Goal: Information Seeking & Learning: Learn about a topic

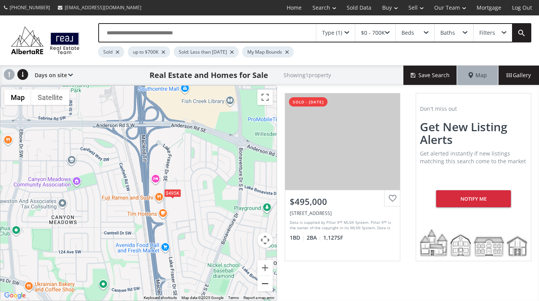
click at [263, 283] on button "Zoom out" at bounding box center [265, 283] width 15 height 15
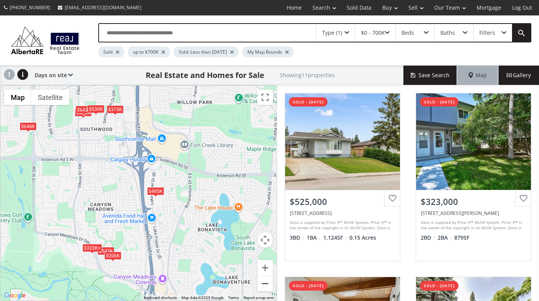
click at [265, 283] on button "Zoom out" at bounding box center [265, 283] width 15 height 15
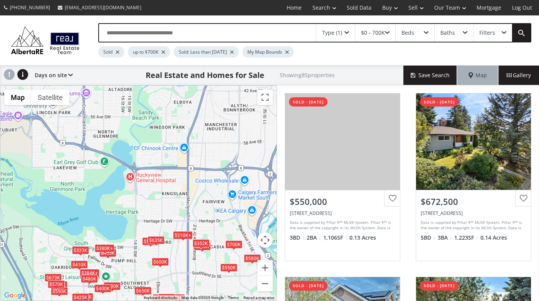
drag, startPoint x: 82, startPoint y: 103, endPoint x: 131, endPoint y: 254, distance: 159.1
click at [131, 254] on div "To navigate, press the arrow keys. $550K $673K $575K $650K $525K $673K $323K+ $…" at bounding box center [138, 193] width 276 height 215
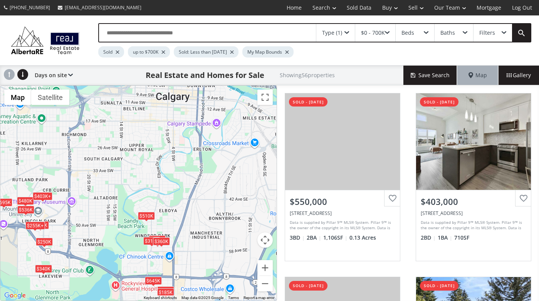
drag, startPoint x: 144, startPoint y: 103, endPoint x: 130, endPoint y: 214, distance: 112.0
click at [130, 214] on div "To navigate, press the arrow keys. $550K $403K+ $340K $673K $650K $510K $645K $…" at bounding box center [138, 193] width 276 height 215
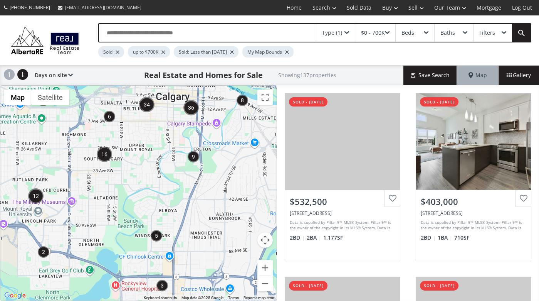
click at [148, 158] on div "To navigate, press the arrow keys." at bounding box center [138, 193] width 276 height 215
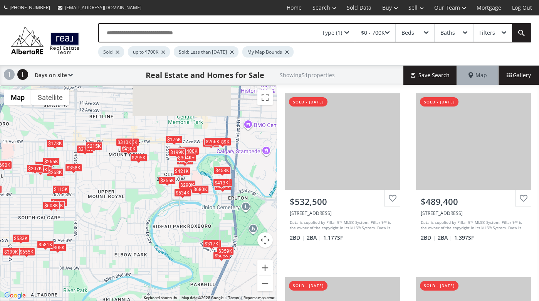
drag, startPoint x: 159, startPoint y: 137, endPoint x: 138, endPoint y: 202, distance: 68.4
click at [138, 202] on div "To navigate, press the arrow keys. $533K $489K $510K $275K $655K $325K $648K $4…" at bounding box center [138, 193] width 276 height 215
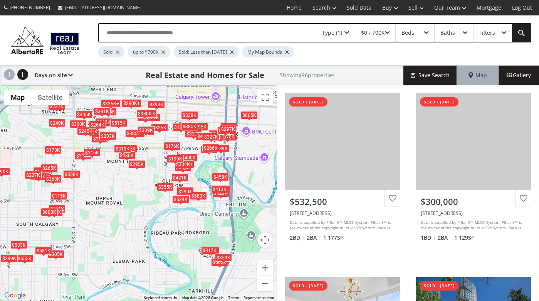
click at [160, 161] on div "To navigate, press the arrow keys. $533K $300K $620K $338K $240K $489K $275K $3…" at bounding box center [138, 193] width 276 height 215
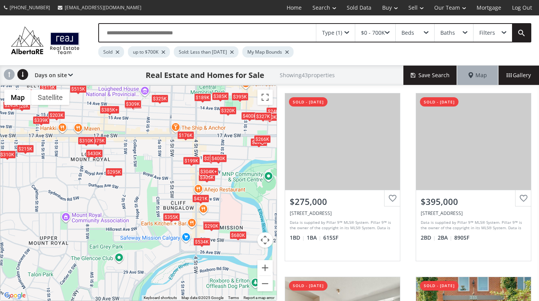
click at [172, 158] on div "To navigate, press the arrow keys. $275K $395K $385K+ $421K $375K $240K $300K $…" at bounding box center [138, 193] width 276 height 215
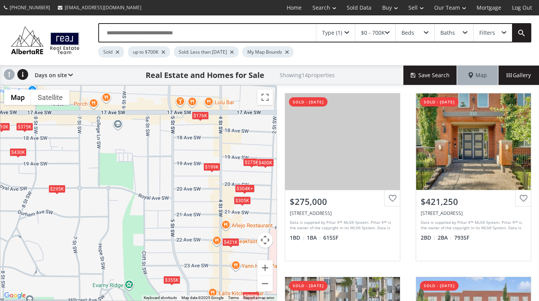
click at [343, 30] on div "Type (1)" at bounding box center [336, 33] width 39 height 18
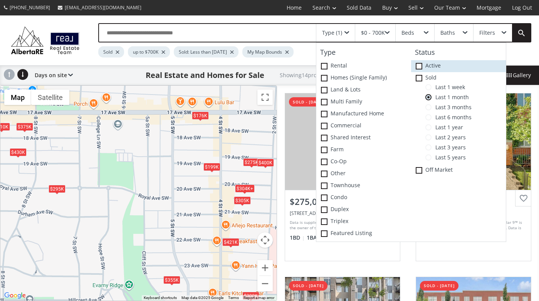
click at [420, 63] on span at bounding box center [419, 66] width 7 height 7
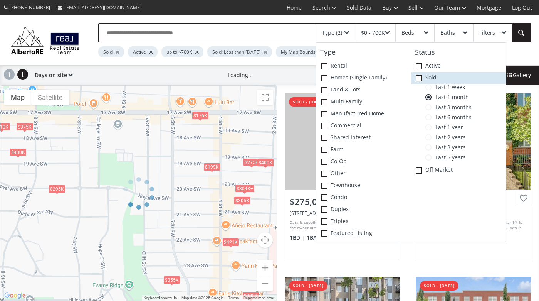
click at [0, 0] on icon at bounding box center [0, 0] width 0 height 0
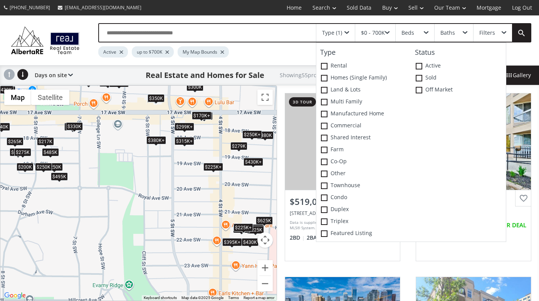
click at [163, 138] on div "$380K+" at bounding box center [156, 140] width 20 height 8
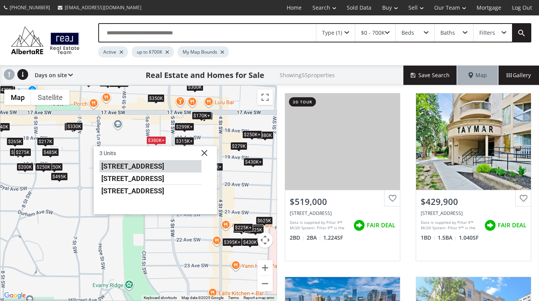
click at [147, 162] on li "[STREET_ADDRESS]" at bounding box center [150, 166] width 102 height 12
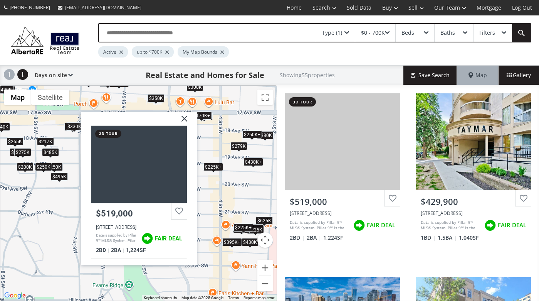
click at [147, 162] on div at bounding box center [139, 163] width 96 height 77
click at [342, 33] on div "Type (1)" at bounding box center [332, 32] width 20 height 5
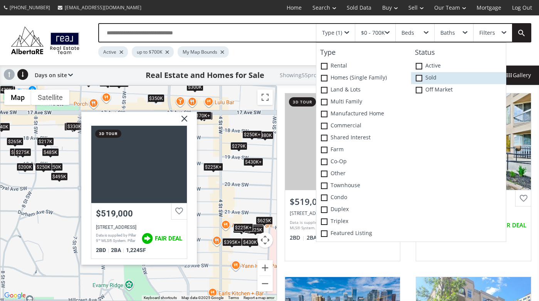
click at [423, 77] on span at bounding box center [419, 78] width 7 height 7
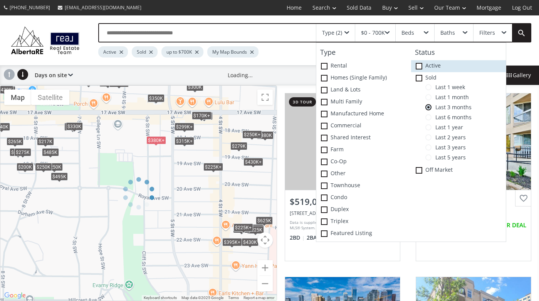
click at [0, 0] on icon at bounding box center [0, 0] width 0 height 0
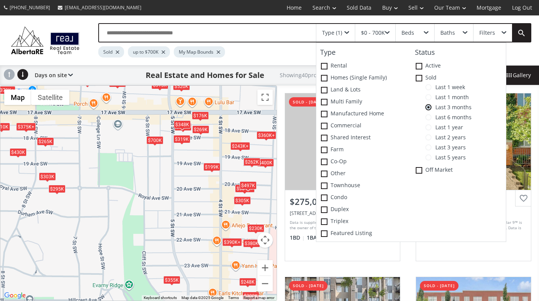
click at [251, 55] on div "Sold up to $700K My Map Bounds" at bounding box center [286, 49] width 376 height 15
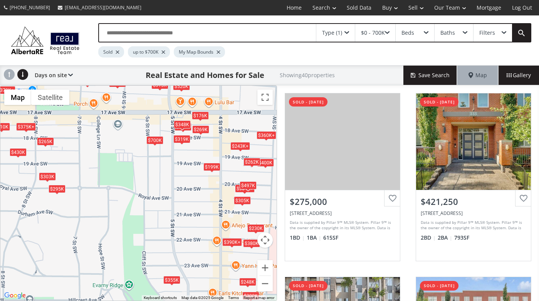
click at [374, 31] on div "$0 - 700K" at bounding box center [373, 32] width 24 height 5
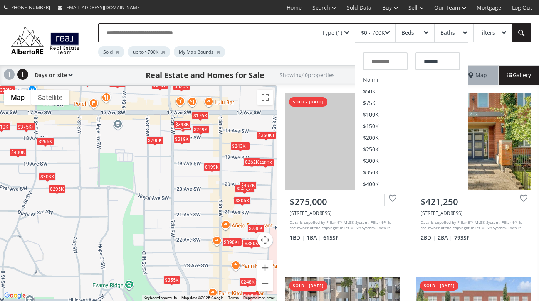
click at [341, 33] on div "Type (1)" at bounding box center [332, 32] width 20 height 5
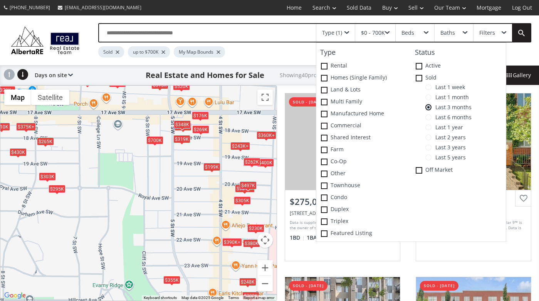
click at [429, 97] on span at bounding box center [429, 97] width 6 height 6
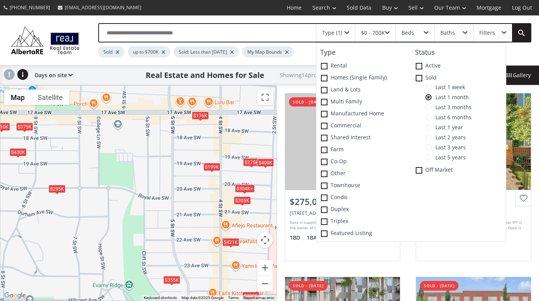
click at [129, 198] on div "To navigate, press the arrow keys. $275K $421K $375K $300K $176K $400K $295K $3…" at bounding box center [138, 193] width 276 height 215
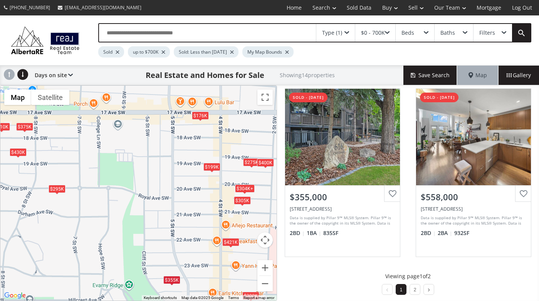
scroll to position [744, 0]
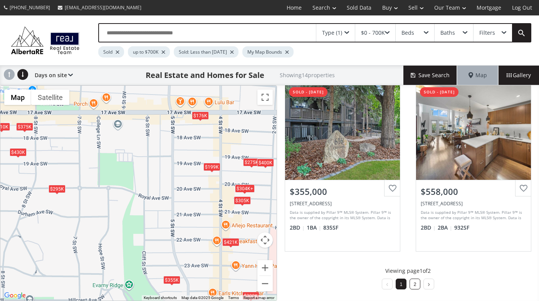
click at [414, 283] on link "2" at bounding box center [415, 283] width 3 height 5
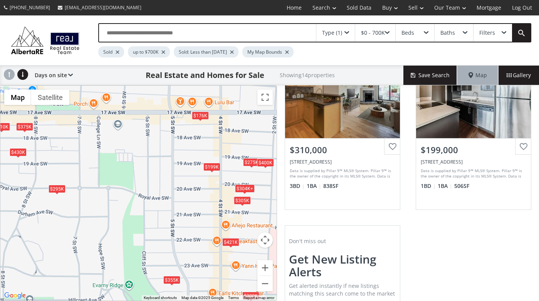
scroll to position [236, 0]
click at [170, 276] on div "$355K" at bounding box center [171, 279] width 17 height 8
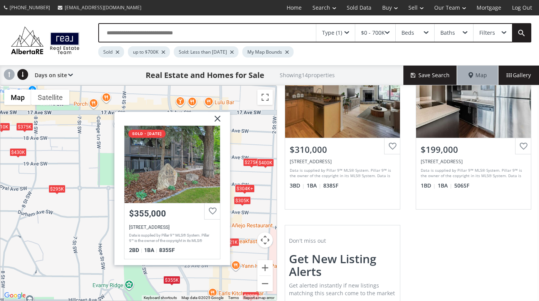
click at [220, 119] on img at bounding box center [214, 120] width 19 height 19
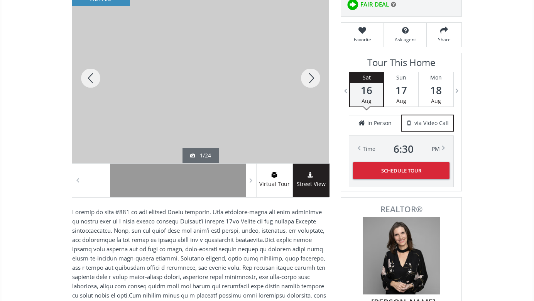
scroll to position [111, 0]
